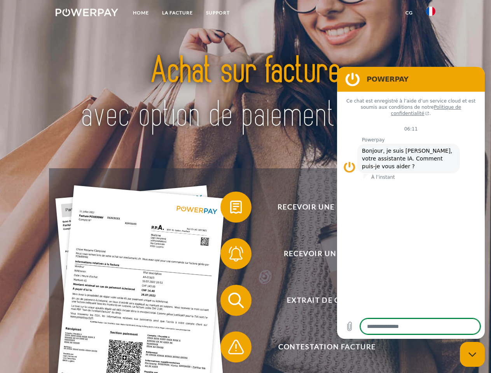
click at [87, 14] on img at bounding box center [87, 13] width 63 height 8
click at [431, 14] on img at bounding box center [430, 11] width 9 height 9
click at [409, 13] on link "CG" at bounding box center [409, 13] width 21 height 14
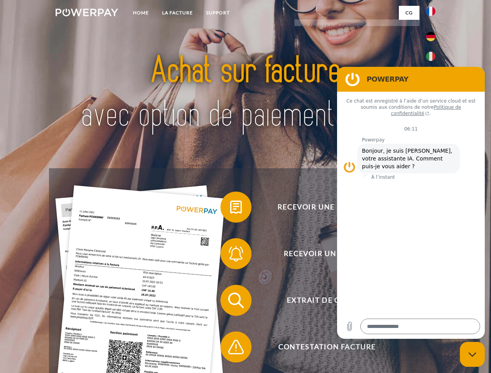
click at [230, 209] on span at bounding box center [224, 207] width 39 height 39
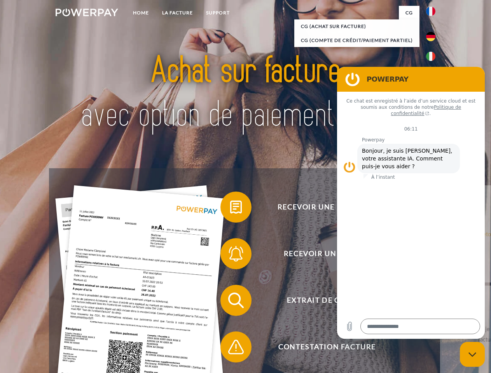
click at [230, 256] on div "Recevoir une facture ? Recevoir un rappel? Extrait de compte retour" at bounding box center [245, 323] width 393 height 311
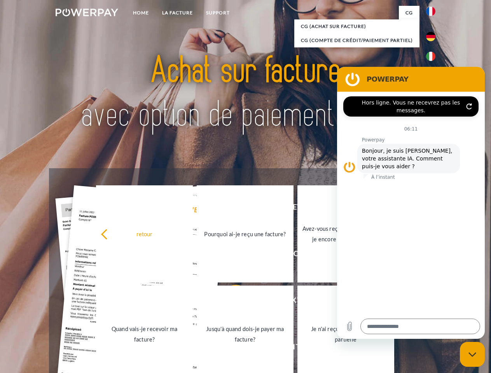
click at [230, 302] on link "Jusqu'à quand dois-je payer ma facture?" at bounding box center [245, 334] width 97 height 97
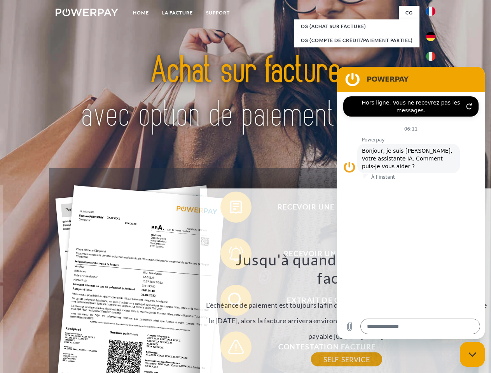
click at [230, 349] on div "Recevoir une facture ? Recevoir un rappel? Extrait de compte retour" at bounding box center [245, 323] width 393 height 311
click at [473, 355] on icon "Fermer la fenêtre de messagerie" at bounding box center [473, 354] width 8 height 5
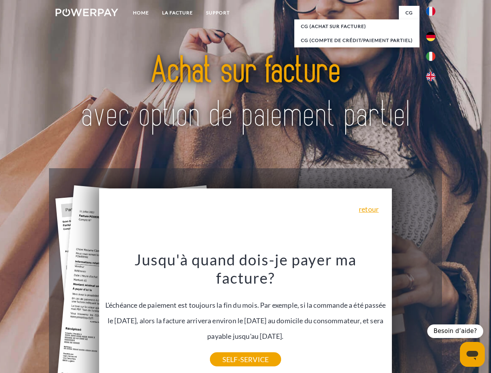
type textarea "*"
